Goal: Use online tool/utility: Utilize a website feature to perform a specific function

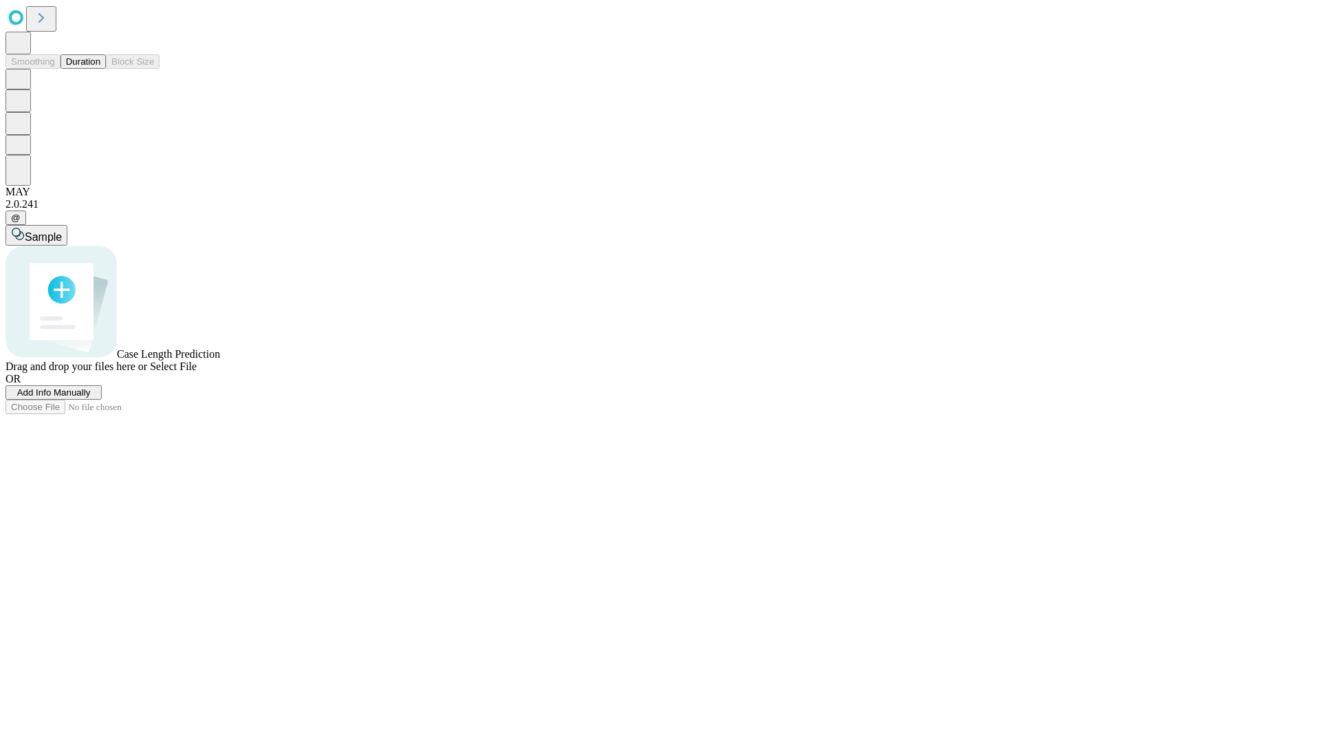
click at [100, 69] on button "Duration" at bounding box center [83, 61] width 45 height 14
click at [62, 231] on span "Sample" at bounding box center [43, 237] width 37 height 12
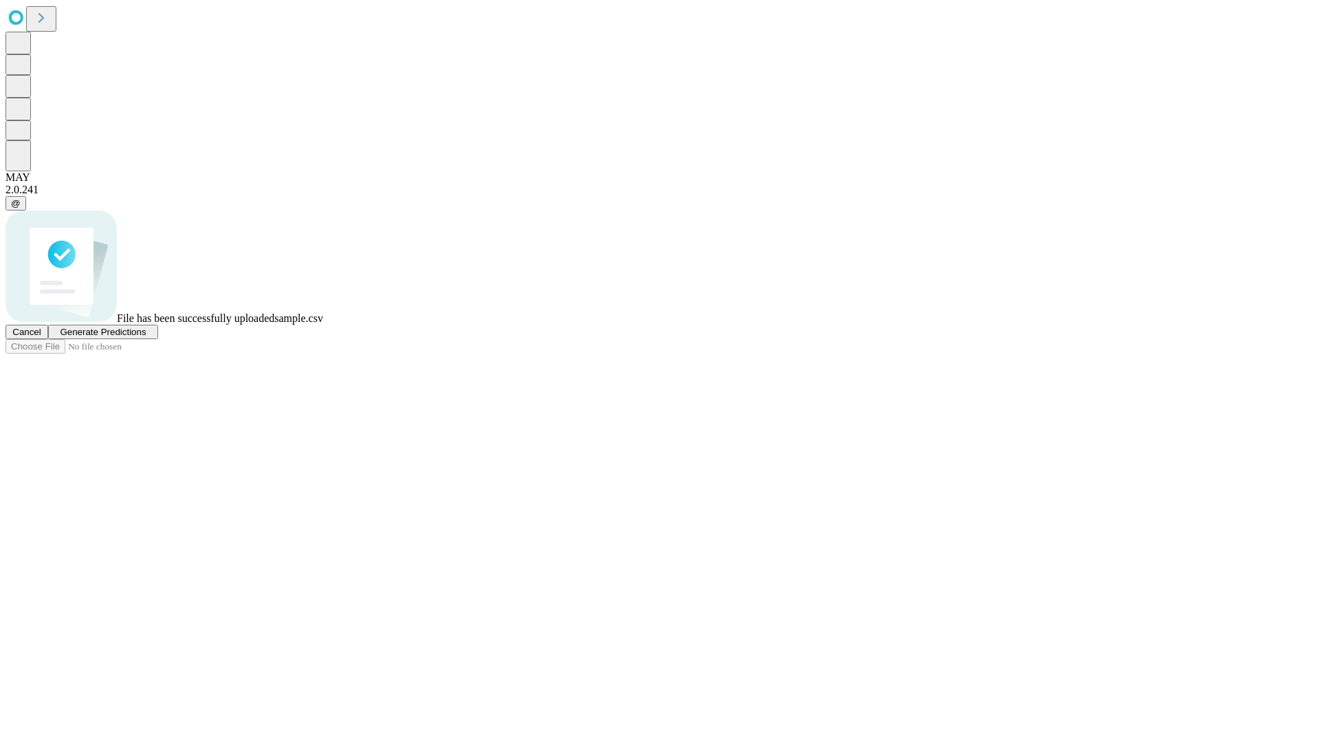
click at [146, 337] on span "Generate Predictions" at bounding box center [103, 332] width 86 height 10
